Goal: Task Accomplishment & Management: Complete application form

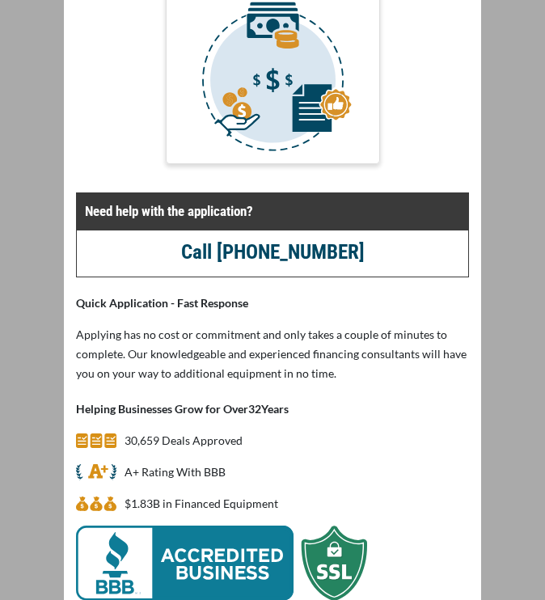
scroll to position [834, 0]
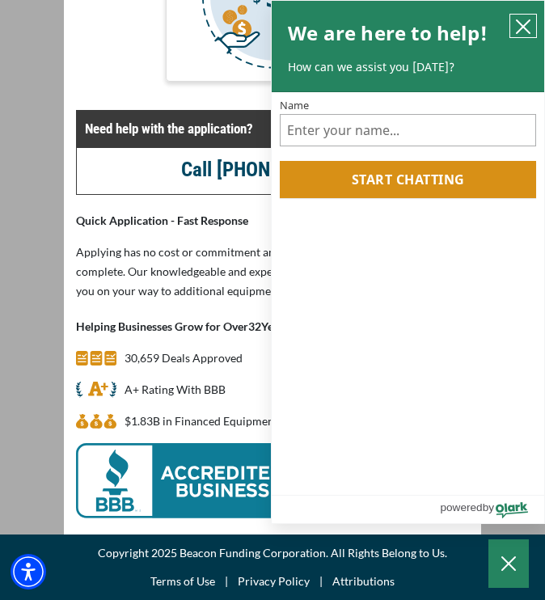
click at [524, 29] on icon "close chatbox" at bounding box center [523, 26] width 13 height 13
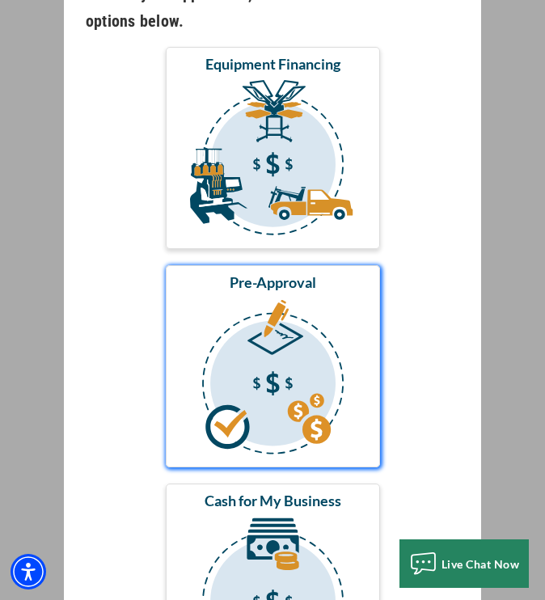
scroll to position [215, 0]
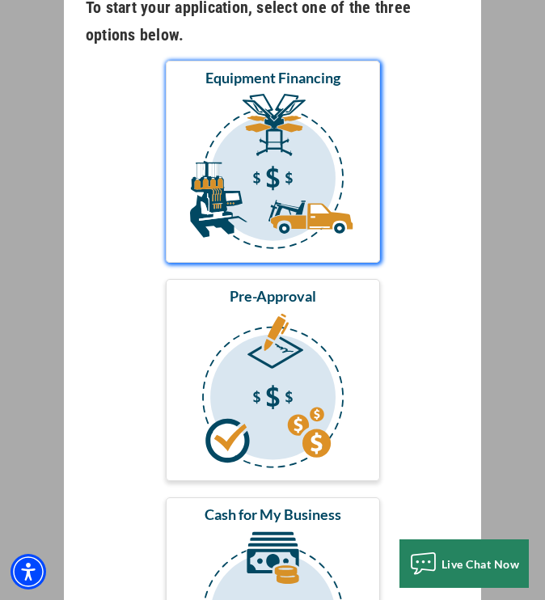
click at [304, 181] on img "submit" at bounding box center [273, 175] width 208 height 162
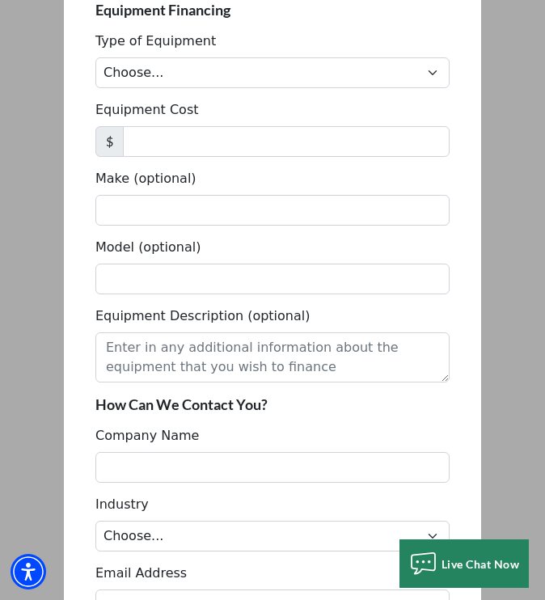
scroll to position [215, 0]
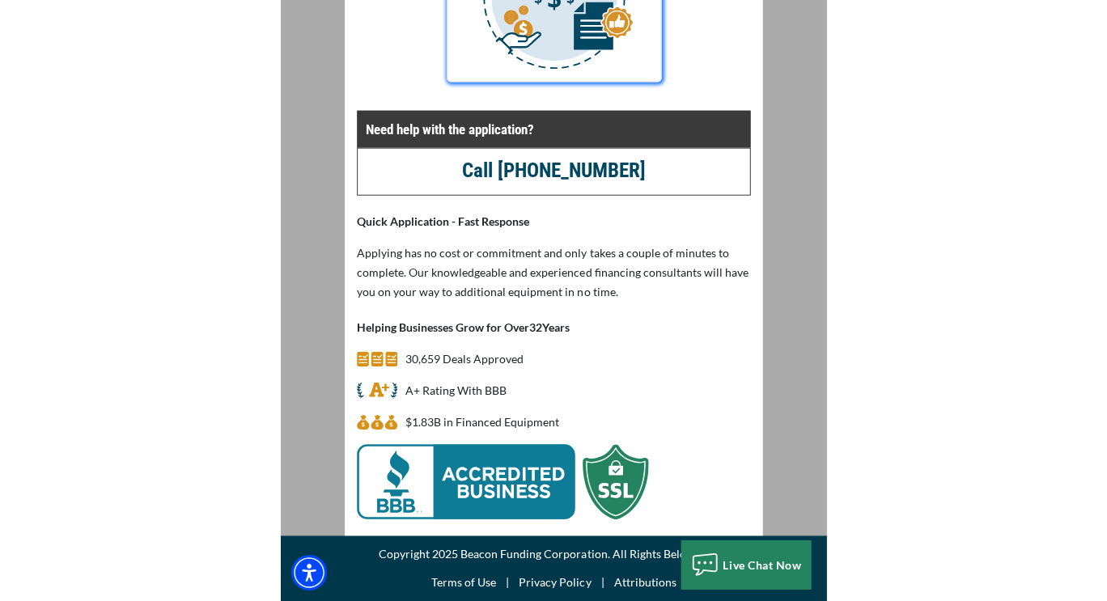
scroll to position [36, 0]
